Goal: Task Accomplishment & Management: Manage account settings

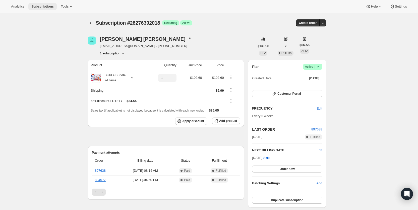
scroll to position [140, 0]
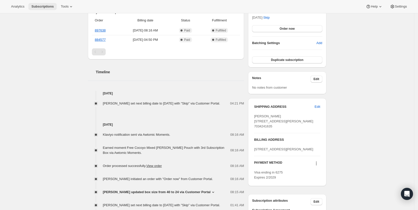
click at [38, 5] on span "Subscriptions" at bounding box center [42, 7] width 22 height 4
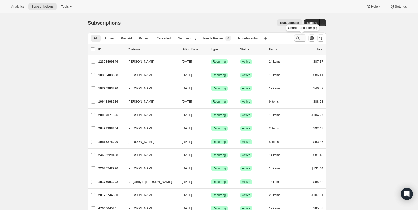
click at [304, 37] on icon "Search and filter results" at bounding box center [303, 37] width 4 height 1
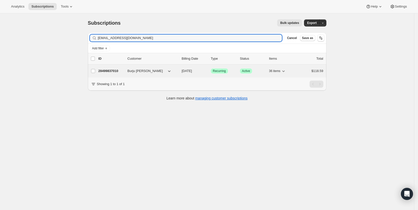
type input "[EMAIL_ADDRESS][DOMAIN_NAME]"
click at [192, 72] on span "[DATE]" at bounding box center [187, 71] width 10 height 4
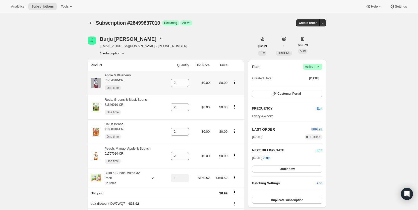
click at [235, 82] on icon "Product actions" at bounding box center [234, 82] width 5 height 5
click at [227, 106] on button "Remove" at bounding box center [236, 109] width 34 height 8
type input "0"
click at [237, 106] on icon "Product actions" at bounding box center [234, 106] width 5 height 5
click at [229, 132] on span "Remove" at bounding box center [227, 133] width 12 height 4
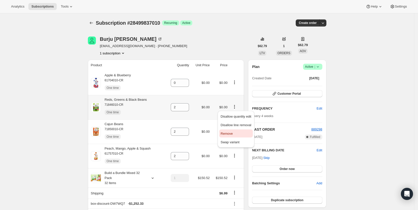
type input "0"
click at [236, 130] on icon "Product actions" at bounding box center [234, 130] width 5 height 5
click at [231, 154] on button "Remove" at bounding box center [236, 158] width 34 height 8
type input "0"
click at [237, 154] on icon "Product actions" at bounding box center [234, 155] width 5 height 5
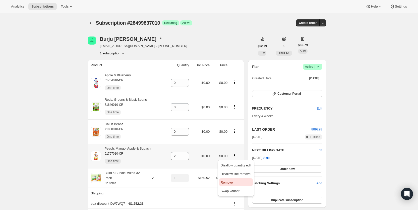
click at [231, 182] on span "Remove" at bounding box center [227, 182] width 12 height 4
type input "0"
click at [241, 20] on div "Subscription #28499837010 Success Recurring Success Active" at bounding box center [168, 22] width 145 height 7
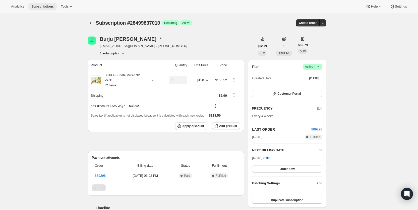
click at [37, 7] on span "Subscriptions" at bounding box center [42, 7] width 22 height 4
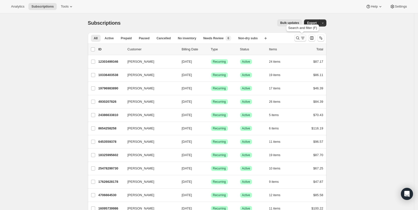
click at [299, 39] on icon "Search and filter results" at bounding box center [297, 37] width 5 height 5
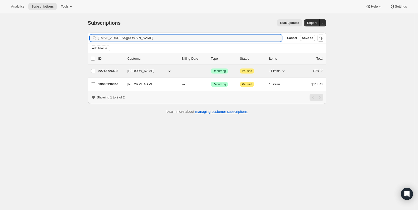
type input "[EMAIL_ADDRESS][DOMAIN_NAME]"
click at [185, 70] on span "---" at bounding box center [183, 71] width 3 height 4
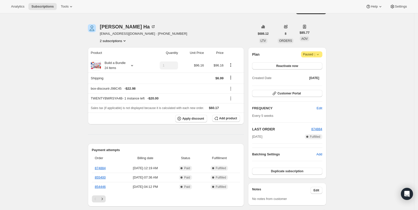
scroll to position [9, 0]
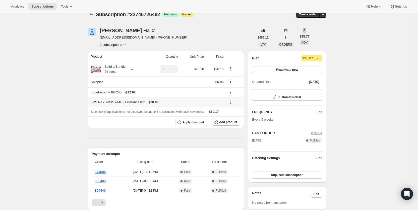
click at [231, 102] on icon at bounding box center [230, 101] width 5 height 5
click at [235, 118] on span "Remove" at bounding box center [236, 120] width 12 height 5
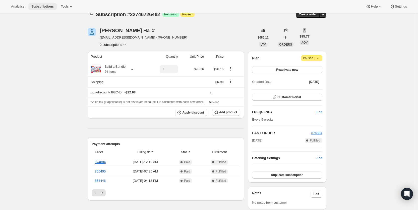
click at [45, 6] on span "Subscriptions" at bounding box center [42, 7] width 22 height 4
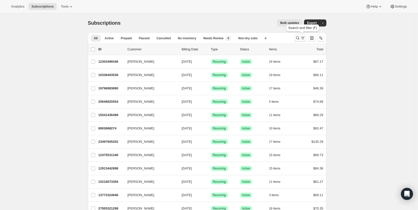
click at [302, 36] on icon "Search and filter results" at bounding box center [302, 37] width 5 height 5
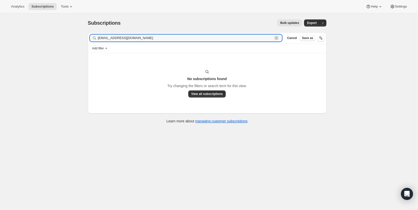
drag, startPoint x: 147, startPoint y: 36, endPoint x: 95, endPoint y: 37, distance: 51.8
click at [95, 37] on div "[EMAIL_ADDRESS][DOMAIN_NAME] Clear" at bounding box center [186, 37] width 192 height 7
paste input "[EMAIL_ADDRESS]"
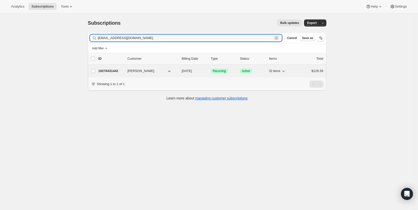
type input "[EMAIL_ADDRESS][DOMAIN_NAME]"
click at [192, 71] on span "[DATE]" at bounding box center [187, 71] width 10 height 4
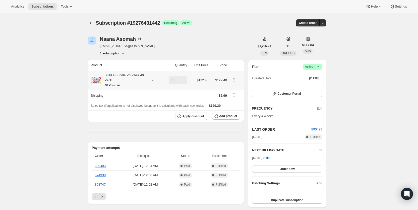
click at [154, 80] on icon at bounding box center [152, 80] width 2 height 1
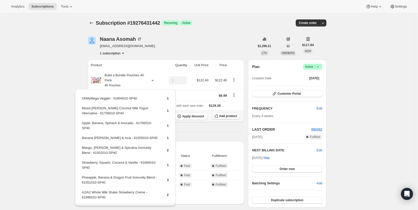
click at [228, 115] on span "Add product" at bounding box center [228, 116] width 18 height 4
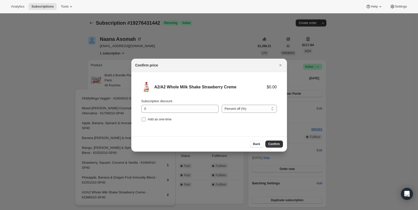
click at [144, 120] on input "Add as one-time" at bounding box center [144, 119] width 4 height 4
checkbox input "true"
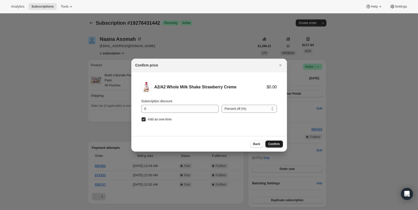
click at [280, 145] on button "Confirm" at bounding box center [275, 143] width 18 height 7
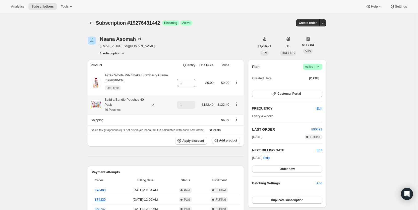
click at [153, 107] on icon at bounding box center [152, 104] width 5 height 5
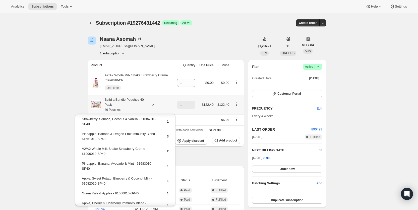
scroll to position [88, 0]
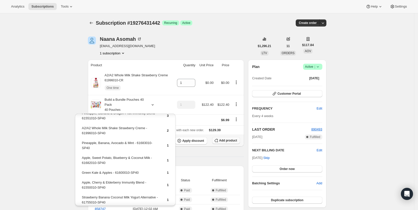
click at [227, 140] on span "Add product" at bounding box center [228, 140] width 18 height 4
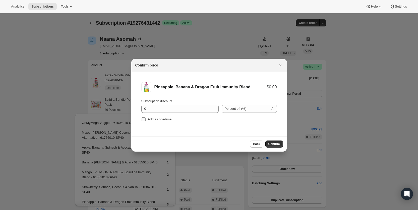
click at [144, 119] on input "Add as one-time" at bounding box center [144, 119] width 4 height 4
checkbox input "true"
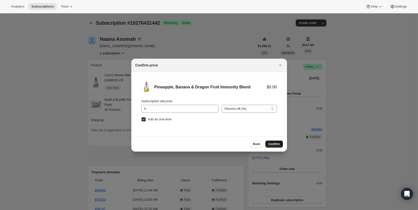
click at [272, 143] on span "Confirm" at bounding box center [275, 144] width 12 height 4
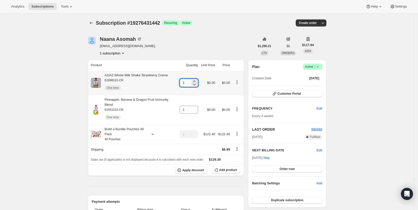
drag, startPoint x: 185, startPoint y: 83, endPoint x: 190, endPoint y: 83, distance: 4.5
click at [190, 83] on input "1" at bounding box center [185, 83] width 11 height 8
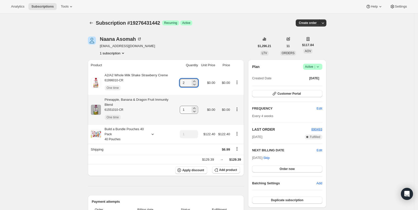
type input "2"
drag, startPoint x: 185, startPoint y: 107, endPoint x: 207, endPoint y: 98, distance: 23.4
click at [202, 108] on tr "Pineapple, Banana & Dragon Fruit Immunity Blend 61551010-CR One time 1 $0.00 $0…" at bounding box center [166, 109] width 157 height 29
type input "2"
click at [226, 38] on div "Naana Asomah [EMAIL_ADDRESS][DOMAIN_NAME] 1 subscription" at bounding box center [171, 45] width 167 height 19
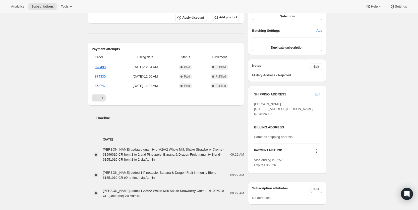
scroll to position [162, 0]
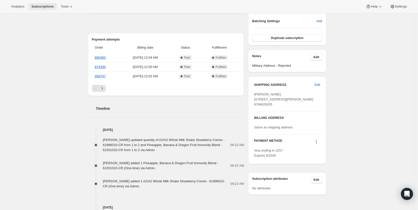
click at [38, 6] on span "Subscriptions" at bounding box center [42, 7] width 22 height 4
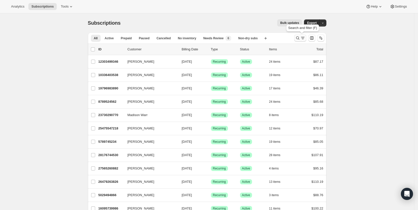
click at [300, 36] on icon "Search and filter results" at bounding box center [297, 37] width 5 height 5
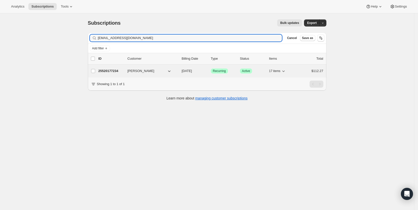
type input "[EMAIL_ADDRESS][DOMAIN_NAME]"
click at [189, 71] on span "[DATE]" at bounding box center [187, 71] width 10 height 4
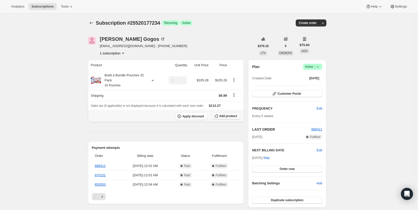
click at [227, 115] on span "Add product" at bounding box center [228, 116] width 18 height 4
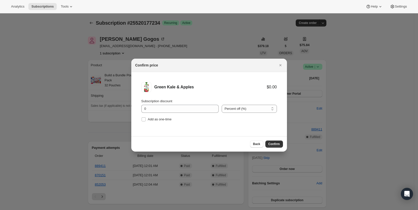
drag, startPoint x: 146, startPoint y: 120, endPoint x: 164, endPoint y: 124, distance: 17.8
click at [147, 120] on label "Add as one-time" at bounding box center [156, 119] width 30 height 7
click at [145, 120] on input "Add as one-time" at bounding box center [144, 119] width 4 height 4
checkbox input "true"
click at [274, 145] on span "Confirm" at bounding box center [275, 144] width 12 height 4
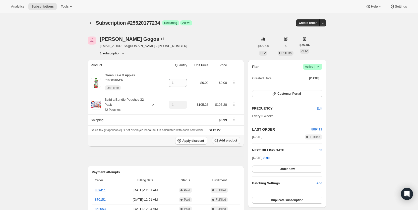
click at [235, 140] on span "Add product" at bounding box center [228, 140] width 18 height 4
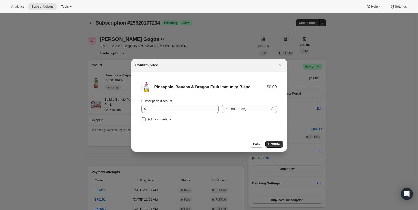
click at [151, 120] on span "Add as one-time" at bounding box center [160, 119] width 24 height 4
click at [146, 120] on input "Add as one-time" at bounding box center [144, 119] width 4 height 4
checkbox input "true"
click at [275, 141] on button "Confirm" at bounding box center [275, 143] width 18 height 7
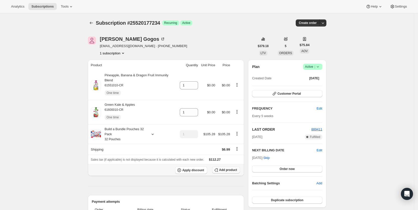
click at [230, 168] on span "Add product" at bounding box center [228, 170] width 18 height 4
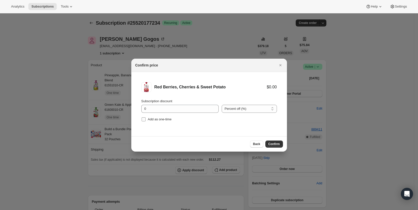
click at [146, 120] on label "Add as one-time" at bounding box center [156, 119] width 30 height 7
click at [146, 120] on input "Add as one-time" at bounding box center [144, 119] width 4 height 4
checkbox input "true"
click at [271, 142] on span "Confirm" at bounding box center [275, 144] width 12 height 4
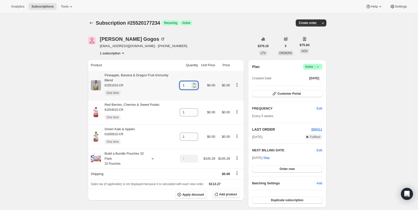
click at [186, 82] on input "1" at bounding box center [185, 85] width 11 height 8
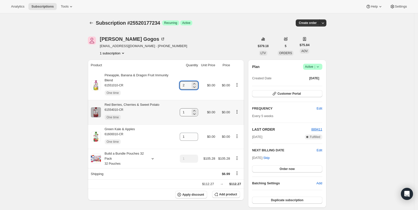
type input "2"
drag, startPoint x: 184, startPoint y: 106, endPoint x: 195, endPoint y: 107, distance: 10.3
click at [195, 108] on div "1" at bounding box center [189, 112] width 18 height 8
type input "2"
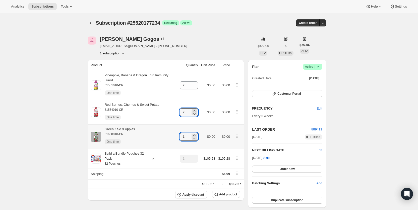
drag, startPoint x: 184, startPoint y: 132, endPoint x: 193, endPoint y: 133, distance: 9.8
click at [191, 133] on input "1" at bounding box center [185, 136] width 11 height 8
type input "2"
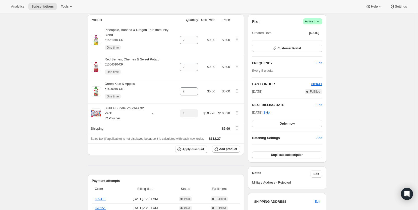
scroll to position [44, 0]
click at [42, 7] on span "Subscriptions" at bounding box center [42, 7] width 22 height 4
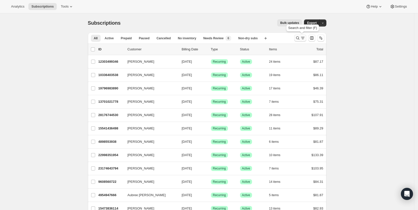
click at [299, 39] on icon "Search and filter results" at bounding box center [297, 37] width 3 height 3
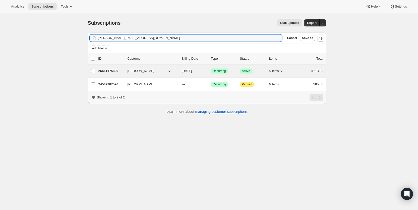
type input "[PERSON_NAME][EMAIL_ADDRESS][DOMAIN_NAME]"
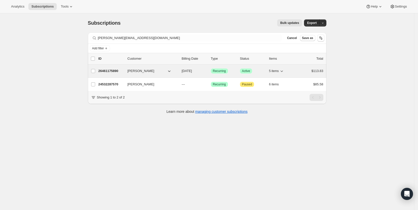
click at [192, 72] on span "[DATE]" at bounding box center [187, 71] width 10 height 4
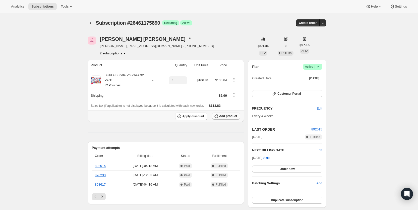
click at [233, 116] on span "Add product" at bounding box center [228, 116] width 18 height 4
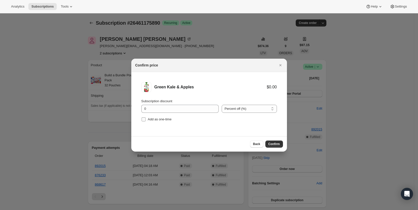
drag, startPoint x: 149, startPoint y: 120, endPoint x: 198, endPoint y: 135, distance: 51.7
click at [149, 120] on span "Add as one-time" at bounding box center [160, 119] width 24 height 4
click at [146, 120] on input "Add as one-time" at bounding box center [144, 119] width 4 height 4
checkbox input "true"
click at [272, 143] on span "Confirm" at bounding box center [275, 144] width 12 height 4
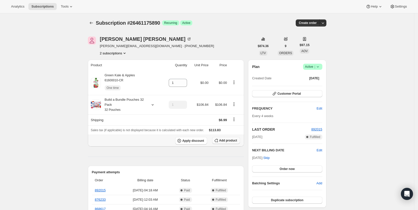
click at [227, 140] on span "Add product" at bounding box center [228, 140] width 18 height 4
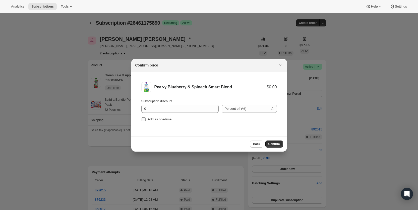
click at [155, 120] on span "Add as one-time" at bounding box center [160, 119] width 24 height 4
click at [146, 120] on input "Add as one-time" at bounding box center [144, 119] width 4 height 4
checkbox input "true"
click at [272, 141] on button "Confirm" at bounding box center [275, 143] width 18 height 7
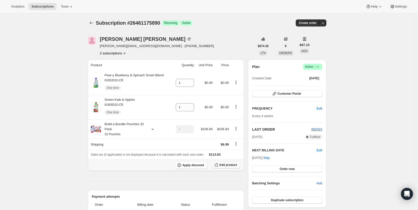
click at [231, 163] on span "Add product" at bounding box center [228, 165] width 18 height 4
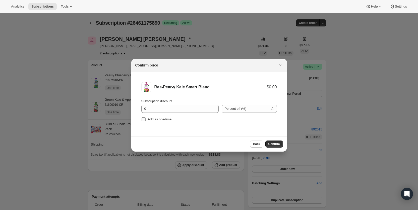
click at [143, 118] on input "Add as one-time" at bounding box center [144, 119] width 4 height 4
checkbox input "true"
click at [277, 145] on span "Confirm" at bounding box center [275, 144] width 12 height 4
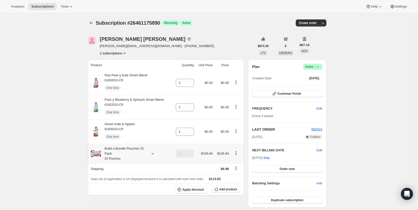
click at [155, 153] on icon at bounding box center [152, 153] width 5 height 5
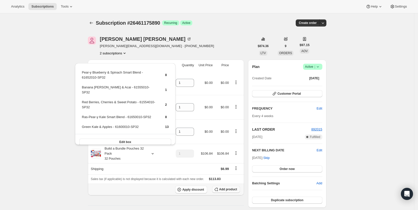
click at [233, 189] on span "Add product" at bounding box center [228, 189] width 18 height 4
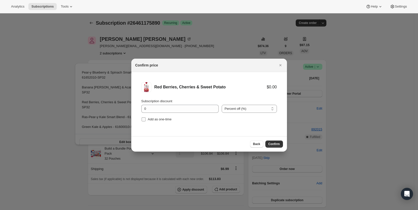
click at [145, 119] on input "Add as one-time" at bounding box center [144, 119] width 4 height 4
checkbox input "true"
click at [273, 143] on span "Confirm" at bounding box center [275, 144] width 12 height 4
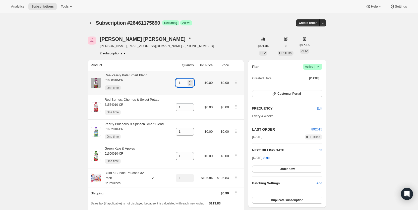
drag, startPoint x: 180, startPoint y: 84, endPoint x: 184, endPoint y: 83, distance: 4.1
click at [184, 83] on input "1" at bounding box center [181, 83] width 11 height 8
type input "2"
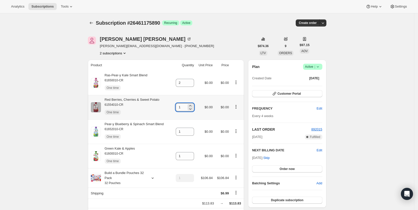
click at [184, 109] on input "1" at bounding box center [181, 107] width 11 height 8
type input "2"
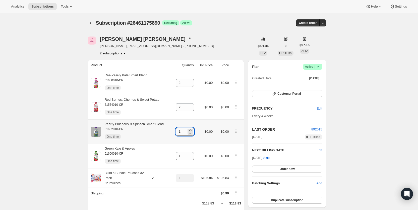
click at [184, 132] on input "1" at bounding box center [181, 131] width 11 height 8
type input "2"
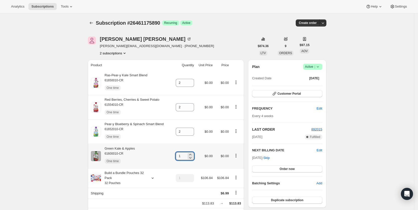
drag, startPoint x: 182, startPoint y: 156, endPoint x: 189, endPoint y: 156, distance: 7.3
click at [189, 156] on div "1" at bounding box center [185, 156] width 18 height 8
type input "2"
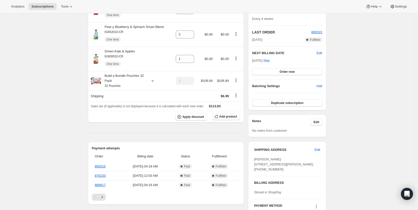
scroll to position [98, 0]
drag, startPoint x: 181, startPoint y: 60, endPoint x: 184, endPoint y: 59, distance: 3.4
click at [184, 59] on input "1" at bounding box center [181, 58] width 11 height 8
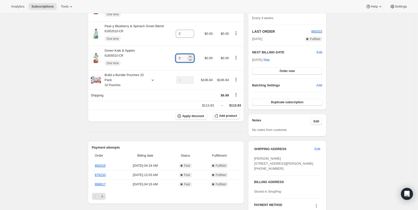
type input "2"
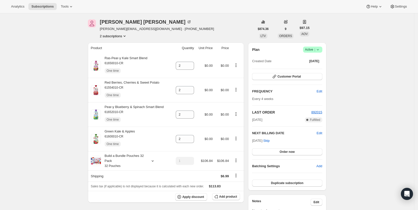
scroll to position [5, 0]
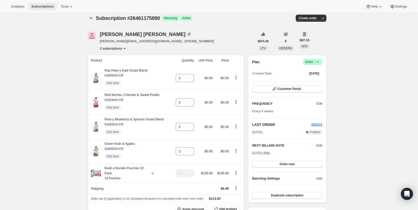
click at [43, 6] on span "Subscriptions" at bounding box center [42, 7] width 22 height 4
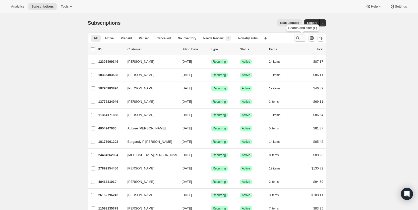
click at [304, 36] on icon "Search and filter results" at bounding box center [302, 37] width 5 height 5
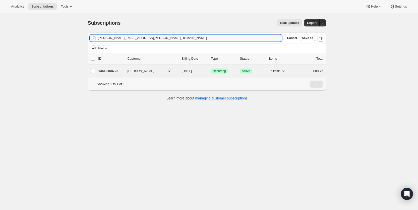
type input "[PERSON_NAME][EMAIL_ADDRESS][PERSON_NAME][DOMAIN_NAME]"
click at [192, 69] on span "[DATE]" at bounding box center [187, 71] width 10 height 4
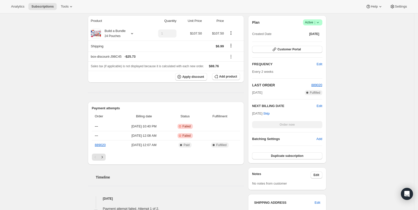
scroll to position [94, 0]
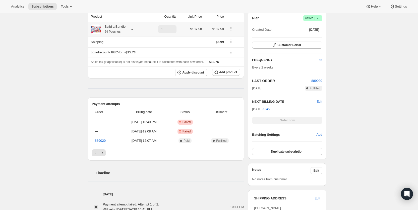
click at [133, 29] on icon at bounding box center [132, 29] width 5 height 5
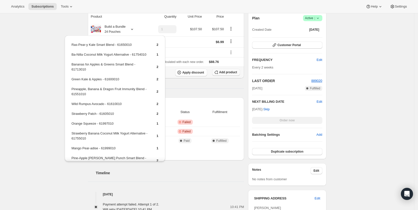
click at [236, 71] on span "Add product" at bounding box center [228, 72] width 18 height 4
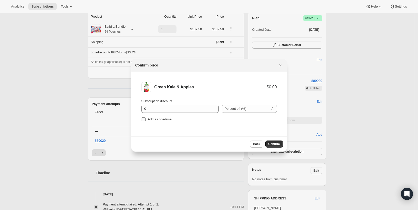
click at [145, 119] on input "Add as one-time" at bounding box center [144, 119] width 4 height 4
checkbox input "true"
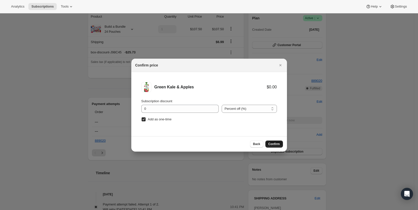
click at [278, 142] on span "Confirm" at bounding box center [275, 144] width 12 height 4
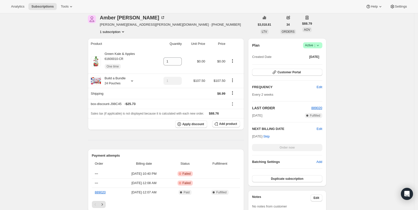
scroll to position [113, 0]
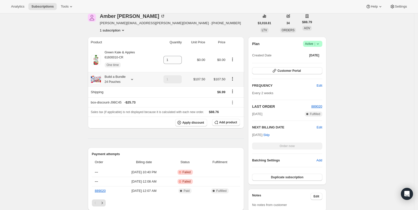
click at [133, 80] on icon at bounding box center [132, 79] width 5 height 5
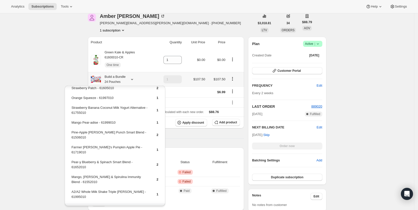
scroll to position [77, 0]
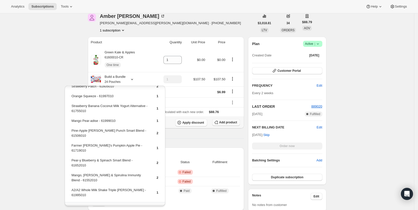
click at [225, 120] on span "Add product" at bounding box center [228, 122] width 18 height 4
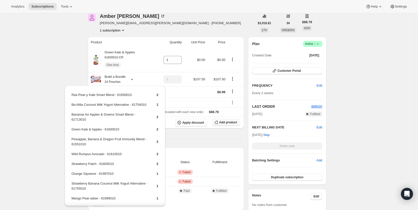
scroll to position [113, 0]
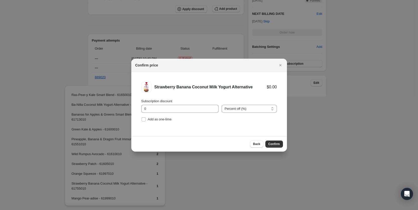
drag, startPoint x: 143, startPoint y: 117, endPoint x: 206, endPoint y: 131, distance: 64.4
click at [144, 118] on input "Add as one-time" at bounding box center [144, 119] width 4 height 4
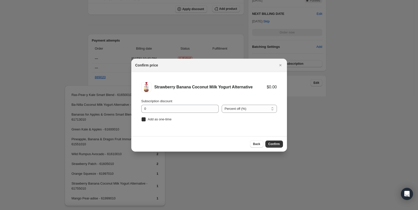
checkbox input "true"
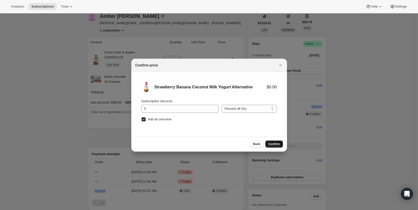
click at [272, 144] on span "Confirm" at bounding box center [275, 144] width 12 height 4
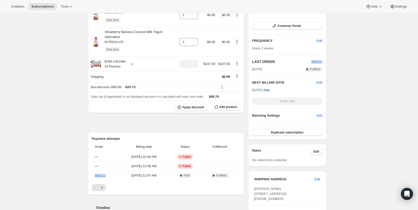
scroll to position [204, 0]
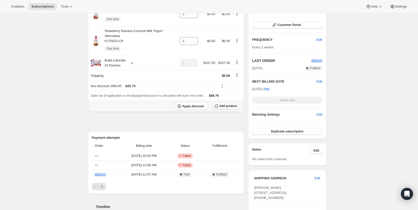
click at [231, 106] on span "Add product" at bounding box center [228, 106] width 18 height 4
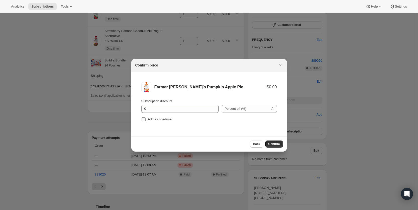
drag, startPoint x: 150, startPoint y: 120, endPoint x: 182, endPoint y: 129, distance: 33.5
click at [150, 120] on span "Add as one-time" at bounding box center [160, 119] width 24 height 4
click at [146, 120] on input "Add as one-time" at bounding box center [144, 119] width 4 height 4
checkbox input "true"
click at [269, 144] on span "Confirm" at bounding box center [275, 144] width 12 height 4
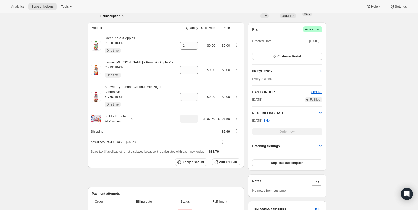
scroll to position [219, 0]
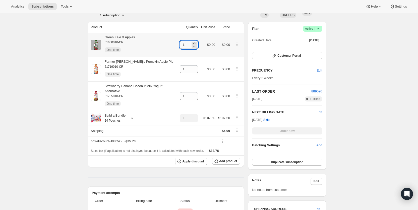
drag, startPoint x: 185, startPoint y: 44, endPoint x: 188, endPoint y: 43, distance: 3.1
click at [188, 43] on input "1" at bounding box center [185, 45] width 11 height 8
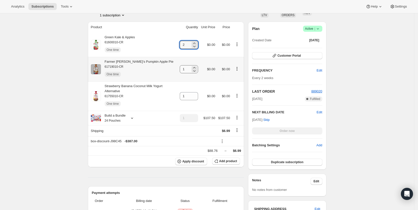
type input "2"
drag, startPoint x: 185, startPoint y: 69, endPoint x: 194, endPoint y: 69, distance: 8.5
click at [194, 69] on div "1" at bounding box center [189, 69] width 18 height 8
type input "2"
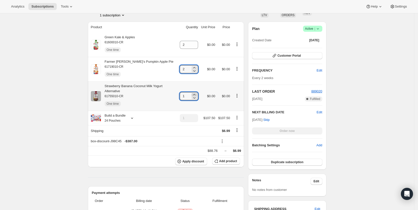
drag, startPoint x: 185, startPoint y: 97, endPoint x: 197, endPoint y: 94, distance: 12.3
click at [196, 95] on div "1" at bounding box center [189, 96] width 18 height 8
type input "2"
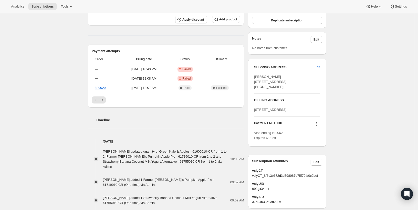
scroll to position [361, 0]
click at [46, 5] on span "Subscriptions" at bounding box center [42, 7] width 22 height 4
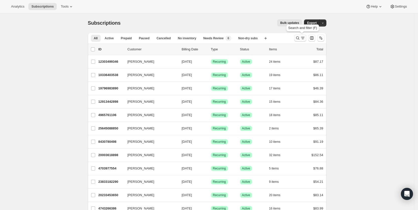
click at [300, 38] on icon "Search and filter results" at bounding box center [297, 37] width 5 height 5
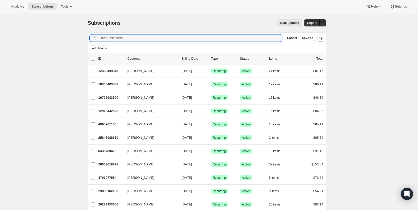
paste input "[EMAIL_ADDRESS][DOMAIN_NAME]"
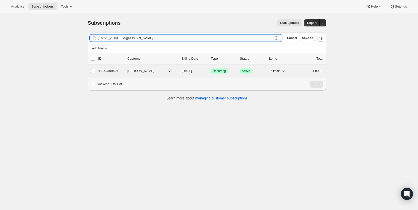
type input "[EMAIL_ADDRESS][DOMAIN_NAME]"
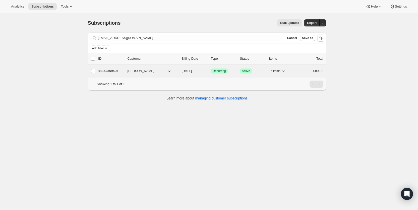
click at [192, 71] on span "[DATE]" at bounding box center [187, 71] width 10 height 4
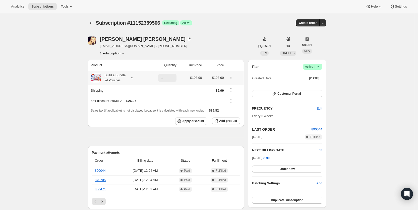
click at [133, 78] on icon at bounding box center [132, 77] width 5 height 5
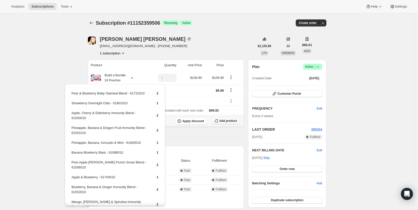
click at [225, 122] on span "Add product" at bounding box center [228, 121] width 18 height 4
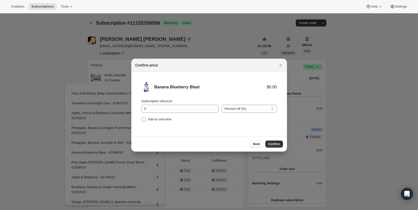
click at [141, 119] on li "Banana Blueberry Blast $0.00 Subscription discount 0 Percent off (%) Amount off…" at bounding box center [209, 102] width 156 height 61
click at [149, 120] on span "Add as one-time" at bounding box center [160, 119] width 24 height 4
click at [146, 120] on input "Add as one-time" at bounding box center [144, 119] width 4 height 4
checkbox input "true"
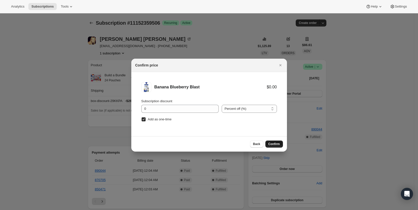
click at [276, 144] on span "Confirm" at bounding box center [275, 144] width 12 height 4
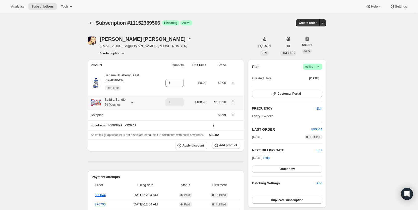
click at [133, 102] on icon at bounding box center [132, 101] width 5 height 5
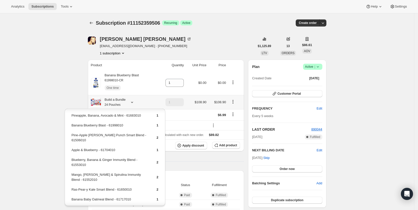
scroll to position [5, 0]
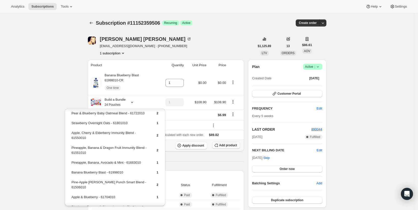
click at [234, 144] on span "Add product" at bounding box center [228, 145] width 18 height 4
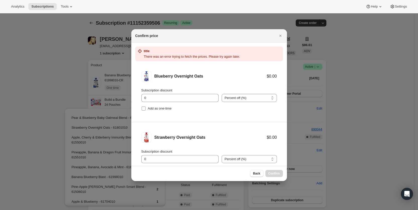
click at [143, 108] on input "Add as one-time" at bounding box center [144, 108] width 4 height 4
checkbox input "true"
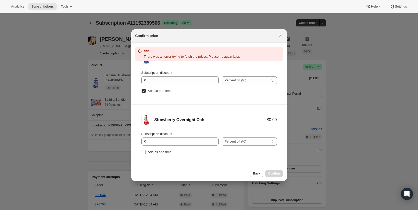
scroll to position [21, 0]
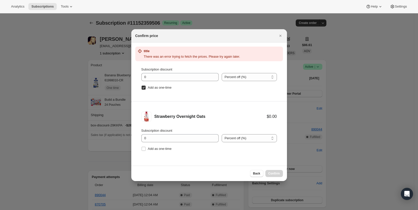
drag, startPoint x: 145, startPoint y: 148, endPoint x: 204, endPoint y: 157, distance: 59.7
click at [145, 148] on input "Add as one-time" at bounding box center [144, 148] width 4 height 4
checkbox input "true"
click at [223, 159] on li "Strawberry Overnight Oats $0.00 Subscription discount 0 Percent off (%) Amount …" at bounding box center [209, 131] width 156 height 61
click at [178, 56] on p "There was an error trying to fetch the prices. Please try again later." at bounding box center [192, 56] width 96 height 5
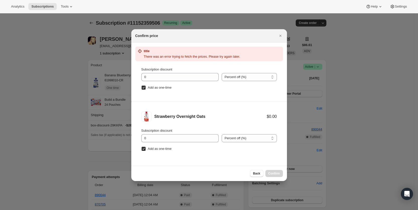
click at [213, 121] on li "Strawberry Overnight Oats $0.00 Subscription discount 0 Percent off (%) Amount …" at bounding box center [209, 131] width 156 height 61
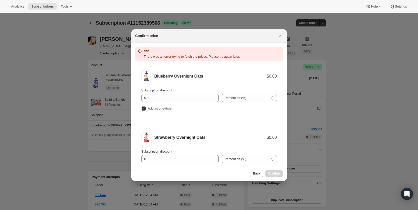
click at [239, 54] on p "There was an error trying to fetch the prices. Please try again later." at bounding box center [192, 56] width 96 height 5
click at [282, 34] on icon "Close" at bounding box center [280, 35] width 5 height 5
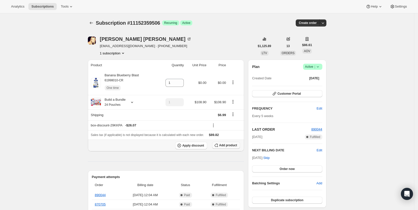
click at [227, 145] on span "Add product" at bounding box center [228, 145] width 18 height 4
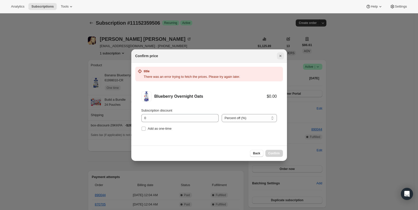
click at [280, 55] on icon "Close" at bounding box center [280, 56] width 2 height 2
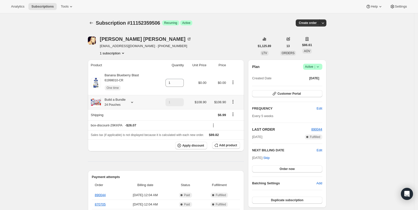
click at [134, 102] on icon at bounding box center [132, 101] width 5 height 5
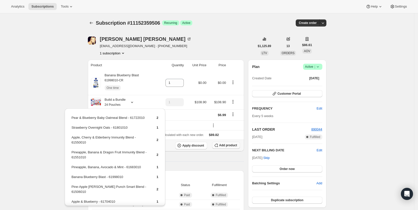
click at [234, 145] on span "Add product" at bounding box center [228, 145] width 18 height 4
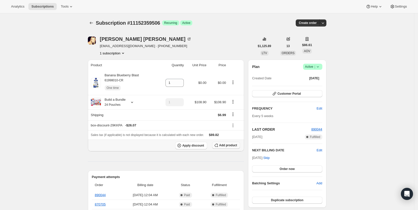
click at [228, 145] on span "Add product" at bounding box center [228, 145] width 18 height 4
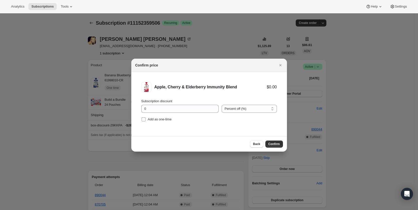
click at [142, 120] on input "Add as one-time" at bounding box center [144, 119] width 4 height 4
checkbox input "true"
click at [268, 141] on button "Confirm" at bounding box center [275, 143] width 18 height 7
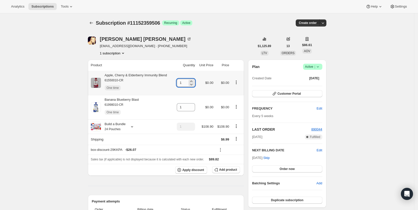
drag, startPoint x: 182, startPoint y: 81, endPoint x: 189, endPoint y: 81, distance: 7.5
click at [188, 81] on input "1" at bounding box center [182, 83] width 11 height 8
type input "3"
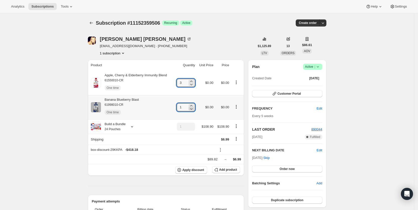
drag, startPoint x: 181, startPoint y: 108, endPoint x: 195, endPoint y: 106, distance: 14.0
click at [194, 106] on div "1" at bounding box center [186, 107] width 18 height 8
type input "3"
drag, startPoint x: 241, startPoint y: 16, endPoint x: 246, endPoint y: 2, distance: 14.4
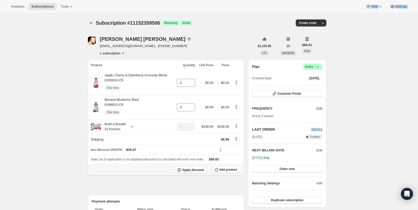
click at [198, 168] on span "Apply discount" at bounding box center [193, 170] width 22 height 4
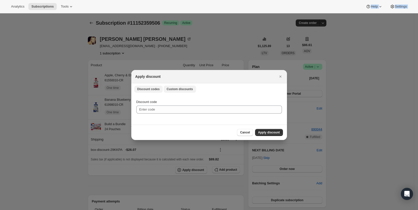
click at [179, 86] on button "Custom discounts" at bounding box center [180, 88] width 32 height 7
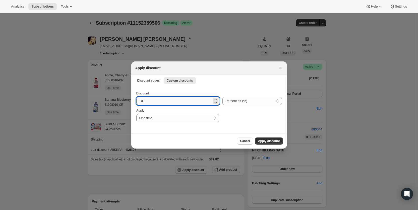
drag, startPoint x: 147, startPoint y: 103, endPoint x: 139, endPoint y: 102, distance: 8.1
click at [139, 102] on input "10" at bounding box center [174, 101] width 76 height 8
type input "25"
click at [151, 115] on select "One time Specify instances... Indefinitely" at bounding box center [177, 118] width 83 height 8
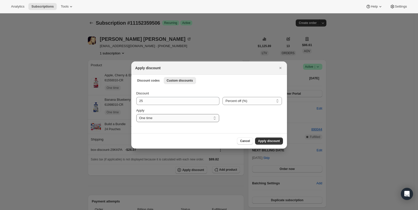
select select "specific"
click at [136, 114] on select "One time Specify instances... Indefinitely" at bounding box center [177, 118] width 83 height 8
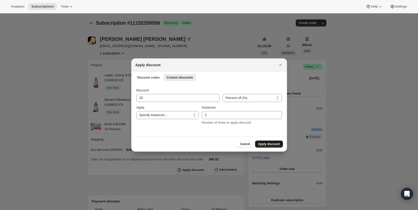
click at [264, 143] on span "Apply discount" at bounding box center [269, 144] width 22 height 4
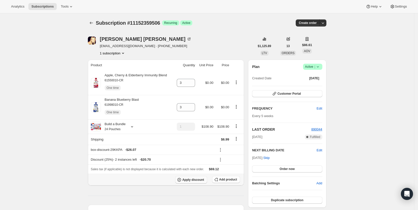
click at [199, 178] on span "Apply discount" at bounding box center [193, 179] width 22 height 4
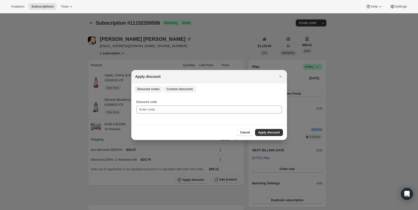
click at [180, 89] on span "Custom discounts" at bounding box center [180, 89] width 26 height 4
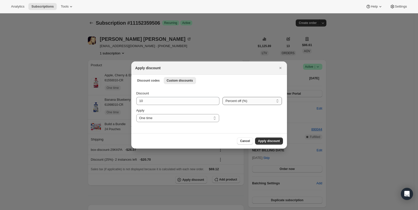
click at [263, 101] on select "Percent off (%) Amount off ($)" at bounding box center [252, 101] width 59 height 8
select select "fixed"
click at [223, 97] on select "Percent off (%) Amount off ($)" at bounding box center [252, 101] width 59 height 8
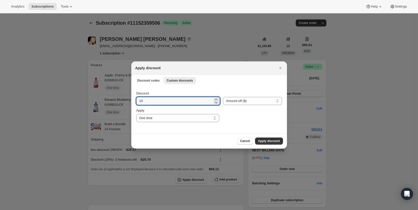
drag, startPoint x: 152, startPoint y: 102, endPoint x: 134, endPoint y: 102, distance: 17.8
click at [134, 102] on div "Discount 10 Percent off (%) Amount off ($) Amount off ($) Apply One time Specif…" at bounding box center [209, 109] width 156 height 47
type input "6.99"
click at [154, 116] on select "One time Specify instances... Indefinitely" at bounding box center [177, 118] width 83 height 8
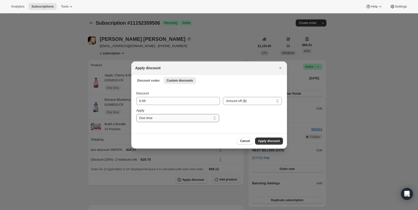
select select "specific"
click at [136, 114] on select "One time Specify instances... Indefinitely" at bounding box center [177, 118] width 83 height 8
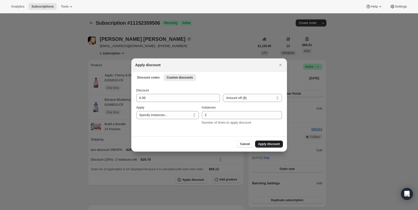
click at [269, 143] on span "Apply discount" at bounding box center [269, 144] width 22 height 4
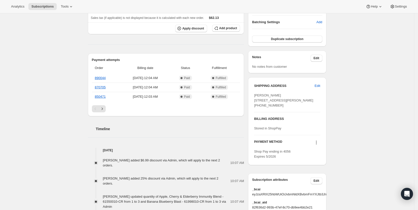
scroll to position [162, 0]
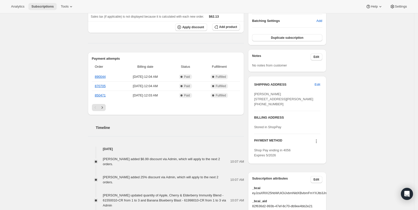
click at [48, 5] on span "Subscriptions" at bounding box center [42, 7] width 22 height 4
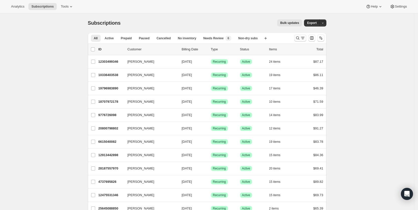
click at [306, 38] on icon "Search and filter results" at bounding box center [302, 37] width 5 height 5
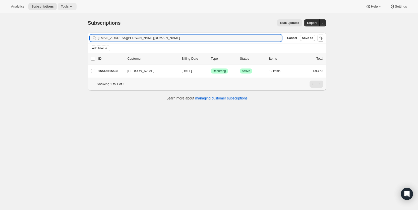
type input "weld.adrienne@gmail.com"
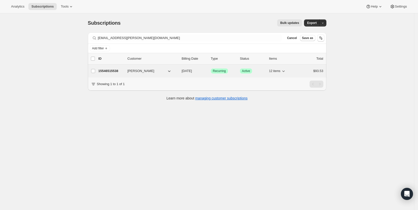
click at [192, 70] on span "[DATE]" at bounding box center [187, 71] width 10 height 4
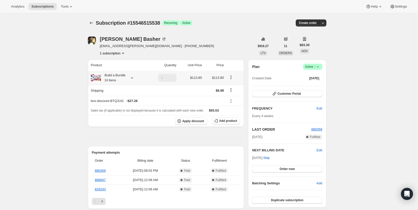
click at [135, 77] on icon at bounding box center [132, 77] width 5 height 5
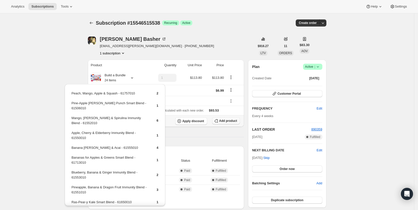
click at [234, 121] on span "Add product" at bounding box center [228, 121] width 18 height 4
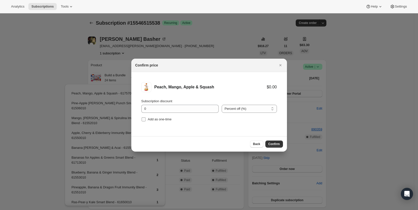
click at [145, 119] on input "Add as one-time" at bounding box center [144, 119] width 4 height 4
checkbox input "true"
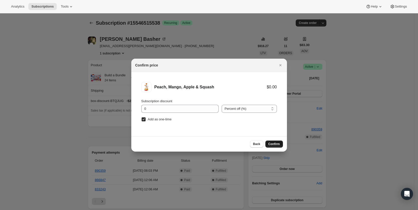
click at [275, 142] on span "Confirm" at bounding box center [275, 144] width 12 height 4
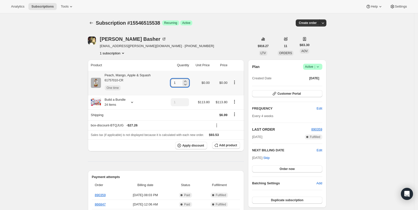
drag, startPoint x: 173, startPoint y: 83, endPoint x: 177, endPoint y: 82, distance: 4.1
click at [177, 82] on input "1" at bounding box center [176, 83] width 11 height 8
type input "4"
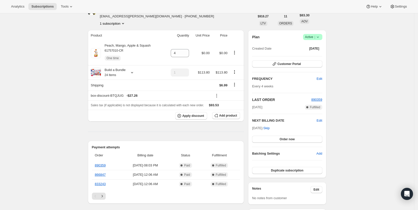
scroll to position [29, 0]
click at [42, 6] on span "Subscriptions" at bounding box center [42, 7] width 22 height 4
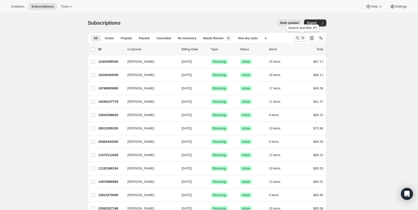
click at [303, 39] on icon "Search and filter results" at bounding box center [302, 37] width 5 height 5
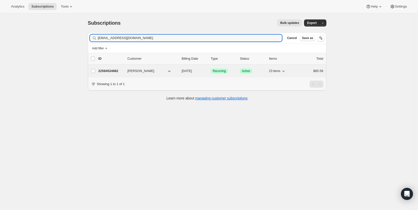
type input "nicole_devon@yahoo.com"
click at [192, 72] on span "[DATE]" at bounding box center [187, 71] width 10 height 4
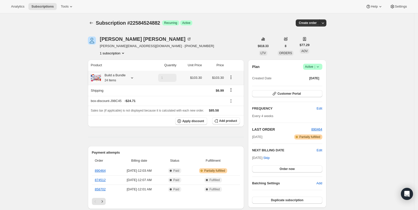
click at [135, 78] on icon at bounding box center [132, 77] width 5 height 5
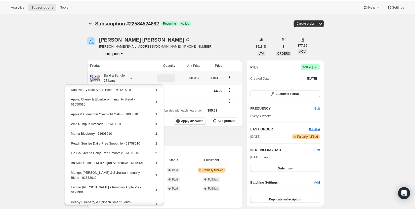
scroll to position [98, 0]
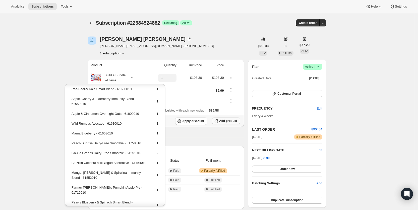
click at [222, 122] on span "Add product" at bounding box center [228, 121] width 18 height 4
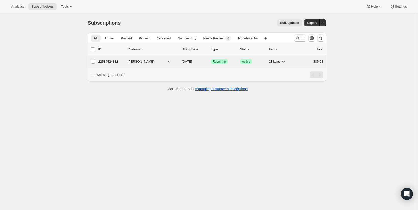
click at [191, 60] on span "[DATE]" at bounding box center [187, 62] width 10 height 4
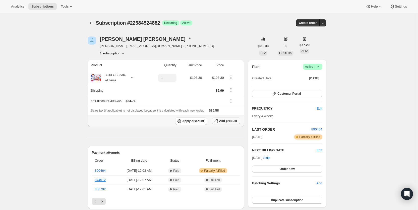
click at [227, 119] on span "Add product" at bounding box center [228, 121] width 18 height 4
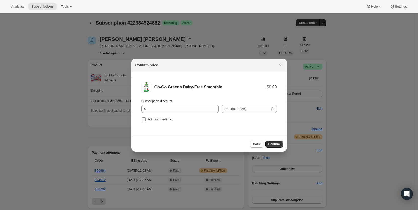
click at [146, 119] on label "Add as one-time" at bounding box center [156, 119] width 30 height 7
click at [146, 119] on input "Add as one-time" at bounding box center [144, 119] width 4 height 4
checkbox input "true"
click at [275, 144] on span "Confirm" at bounding box center [275, 144] width 12 height 4
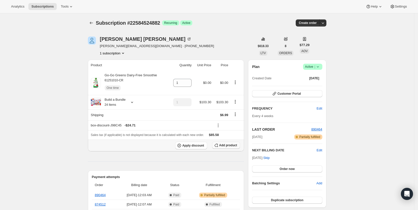
click at [232, 145] on span "Add product" at bounding box center [228, 145] width 18 height 4
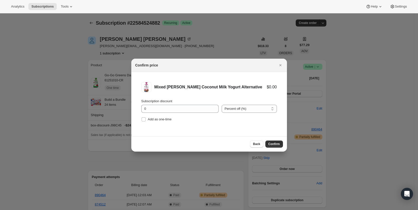
drag, startPoint x: 143, startPoint y: 118, endPoint x: 219, endPoint y: 140, distance: 79.6
click at [143, 118] on input "Add as one-time" at bounding box center [144, 119] width 4 height 4
checkbox input "true"
click at [272, 141] on button "Confirm" at bounding box center [275, 143] width 18 height 7
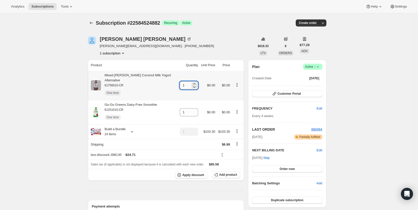
drag, startPoint x: 180, startPoint y: 84, endPoint x: 186, endPoint y: 84, distance: 5.8
click at [186, 84] on input "1" at bounding box center [185, 85] width 11 height 8
type input "2"
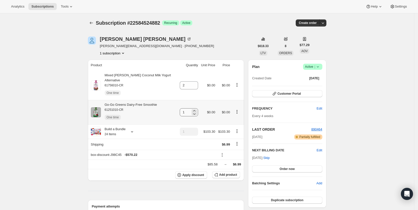
drag, startPoint x: 179, startPoint y: 106, endPoint x: 186, endPoint y: 107, distance: 7.8
click at [185, 106] on td "1" at bounding box center [188, 112] width 21 height 24
drag, startPoint x: 181, startPoint y: 109, endPoint x: 196, endPoint y: 107, distance: 15.4
click at [196, 108] on div "1" at bounding box center [189, 112] width 18 height 8
type input "2"
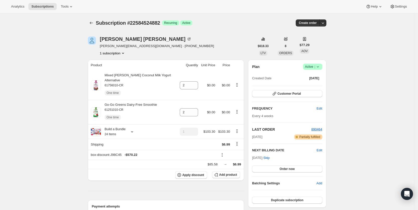
drag, startPoint x: 253, startPoint y: 11, endPoint x: 255, endPoint y: 0, distance: 10.4
click at [254, 2] on div "Analytics Subscriptions Tools Help Settings" at bounding box center [209, 6] width 418 height 13
drag, startPoint x: 231, startPoint y: 26, endPoint x: 254, endPoint y: 1, distance: 33.8
click at [232, 25] on div "Subscription #22584524882. This page is ready Subscription #22584524882 Success…" at bounding box center [207, 22] width 239 height 19
type input "1"
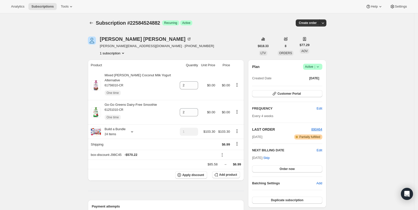
type input "1"
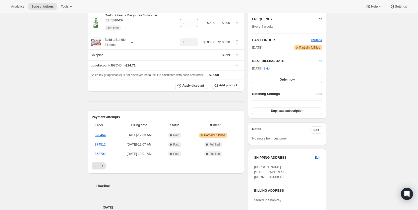
scroll to position [109, 0]
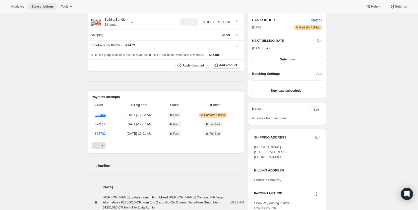
click at [40, 8] on span "Subscriptions" at bounding box center [42, 7] width 22 height 4
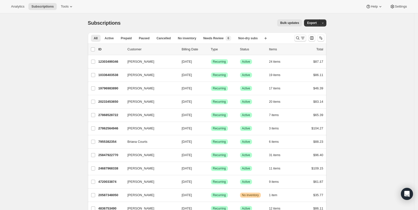
click at [305, 37] on icon "Search and filter results" at bounding box center [302, 37] width 5 height 5
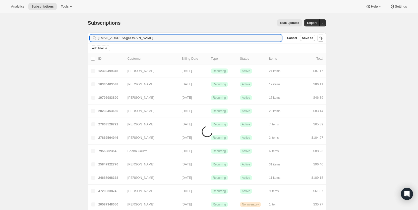
type input "kaihyag@icloud.com"
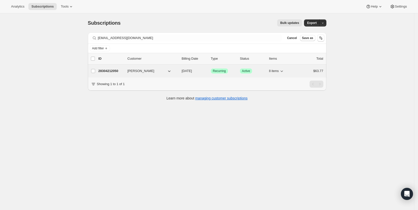
click at [192, 70] on span "09/03/2025" at bounding box center [187, 71] width 10 height 4
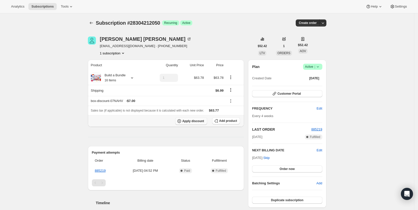
click at [193, 121] on span "Apply discount" at bounding box center [193, 121] width 22 height 4
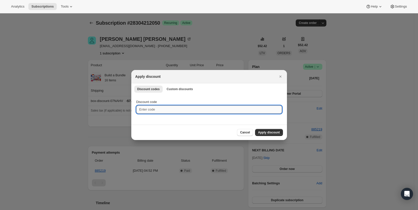
click at [146, 108] on input "Discount code" at bounding box center [209, 109] width 146 height 8
type input "save50"
click at [267, 134] on span "Apply discount" at bounding box center [269, 132] width 22 height 4
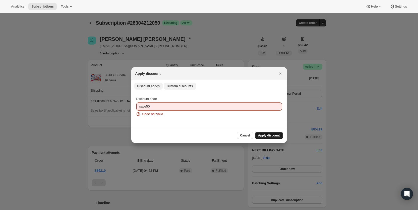
click at [181, 89] on button "Custom discounts" at bounding box center [180, 85] width 32 height 7
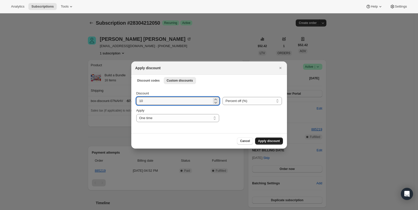
drag, startPoint x: 145, startPoint y: 102, endPoint x: 136, endPoint y: 102, distance: 8.8
click at [136, 102] on div "Discount 10 Percent off (%) Amount off ($) Percent off (%) Apply One time Speci…" at bounding box center [209, 109] width 156 height 47
type input "50"
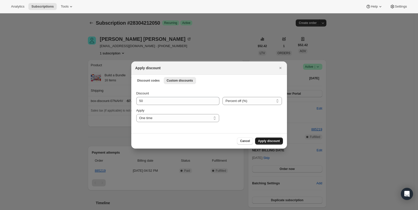
click at [267, 141] on span "Apply discount" at bounding box center [269, 141] width 22 height 4
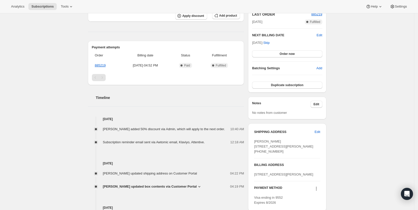
scroll to position [115, 0]
